Goal: Task Accomplishment & Management: Manage account settings

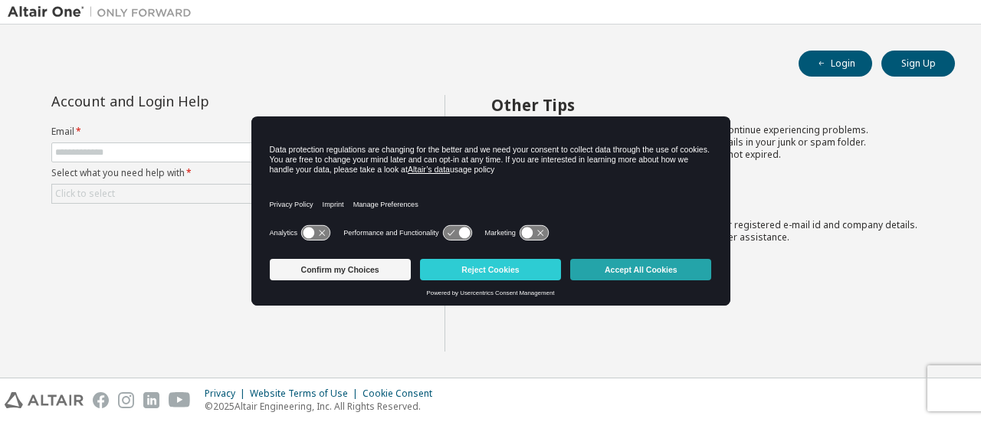
click at [586, 266] on button "Accept All Cookies" at bounding box center [640, 269] width 141 height 21
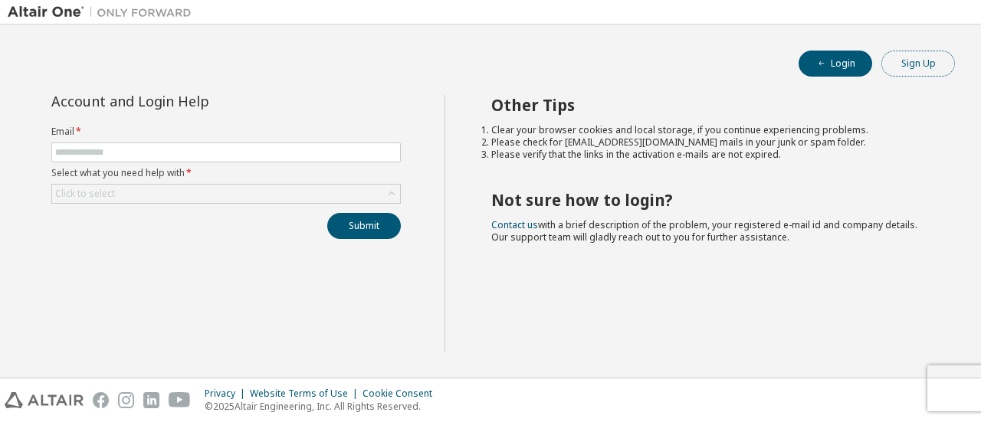
click at [915, 57] on button "Sign Up" at bounding box center [919, 64] width 74 height 26
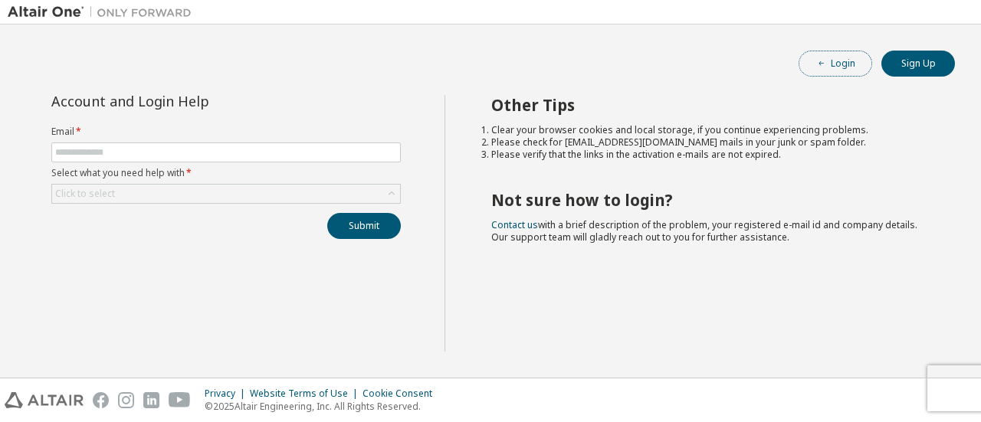
click at [851, 58] on button "Login" at bounding box center [836, 64] width 74 height 26
click at [839, 68] on button "Login" at bounding box center [836, 64] width 74 height 26
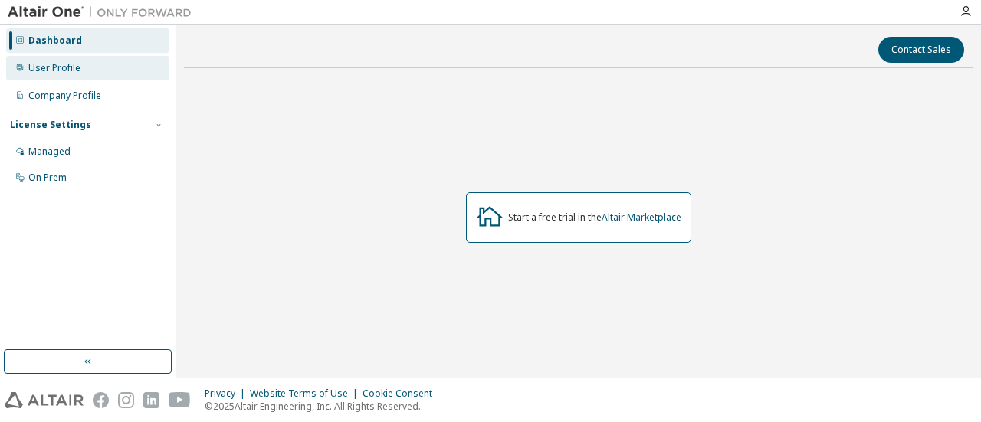
click at [80, 67] on div "User Profile" at bounding box center [87, 68] width 163 height 25
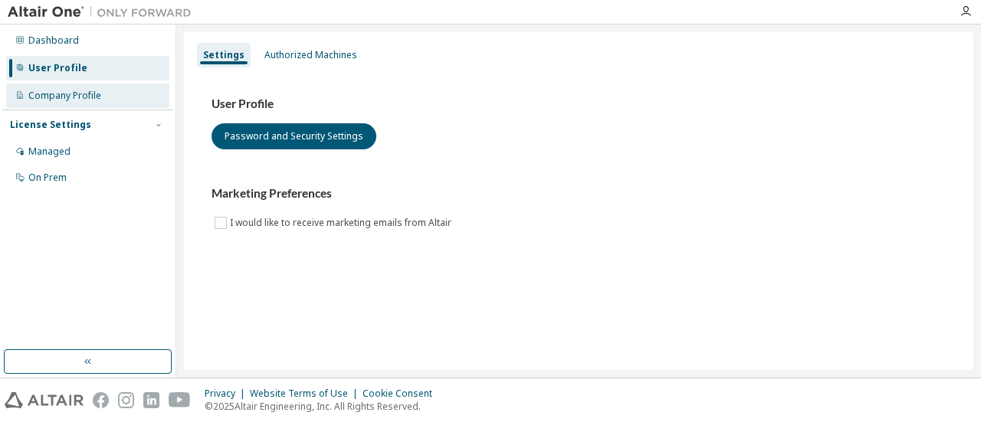
click at [89, 97] on div "Company Profile" at bounding box center [64, 96] width 73 height 12
